Goal: Navigation & Orientation: Find specific page/section

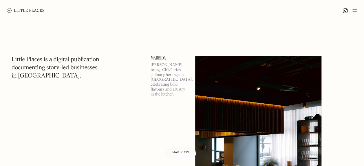
click at [0, 0] on form "Strictly Necessary (Always Active) Cookies required to enable basic website fun…" at bounding box center [0, 0] width 0 height 0
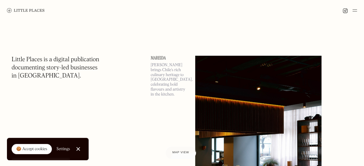
click at [35, 148] on div "🍪 Accept cookies" at bounding box center [31, 149] width 31 height 6
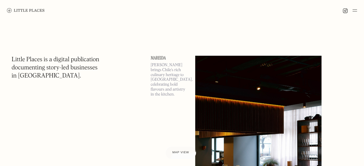
click at [353, 10] on img at bounding box center [355, 10] width 5 height 7
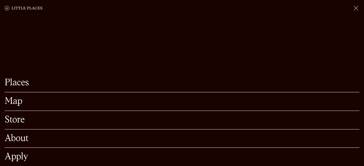
click at [7, 97] on link "Map" at bounding box center [182, 101] width 355 height 9
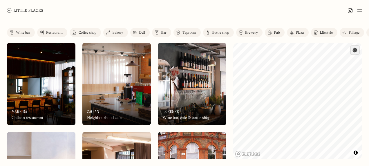
click at [356, 52] on span "Find my location" at bounding box center [354, 50] width 8 height 8
click at [359, 10] on img at bounding box center [359, 10] width 5 height 7
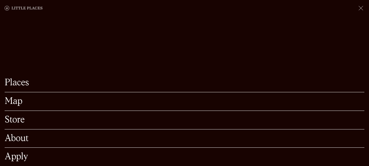
click at [12, 99] on link "Map" at bounding box center [184, 101] width 359 height 9
